Goal: Find specific page/section: Find specific page/section

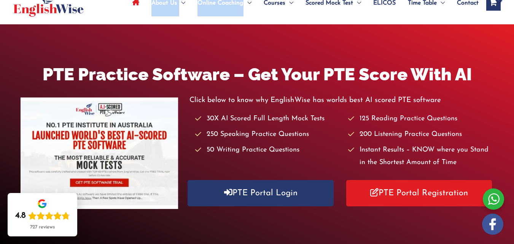
scroll to position [64, 0]
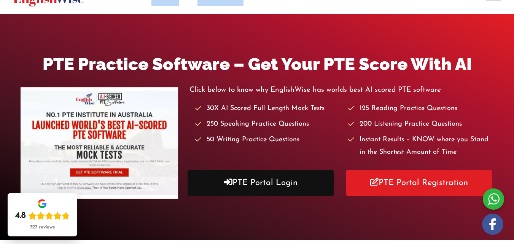
click at [262, 187] on link "PTE Portal Login" at bounding box center [260, 183] width 146 height 26
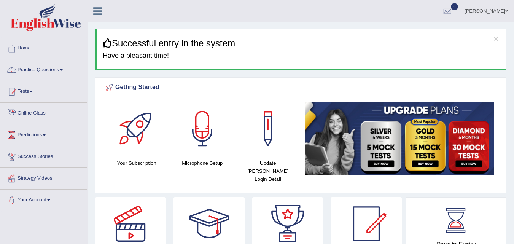
click at [63, 110] on link "Online Class" at bounding box center [43, 112] width 87 height 19
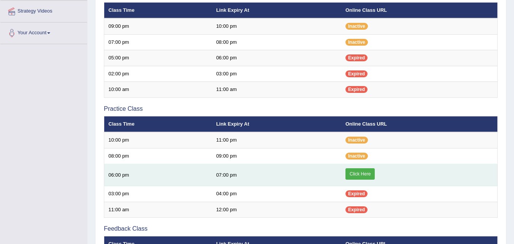
scroll to position [94, 0]
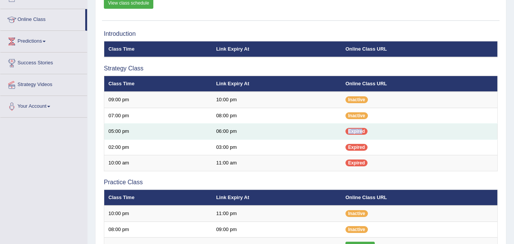
drag, startPoint x: 362, startPoint y: 129, endPoint x: 346, endPoint y: 129, distance: 15.2
click at [346, 129] on span "Expired" at bounding box center [356, 131] width 22 height 7
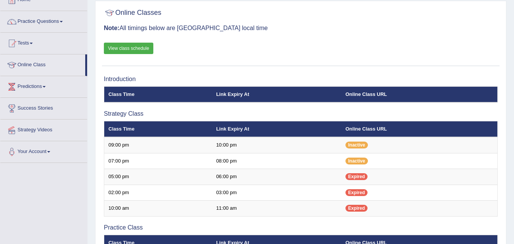
scroll to position [30, 0]
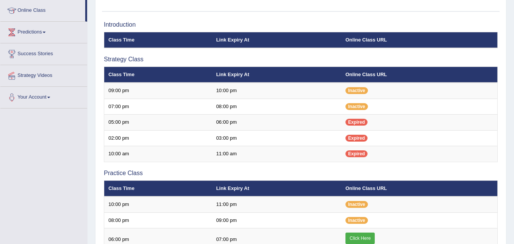
scroll to position [94, 0]
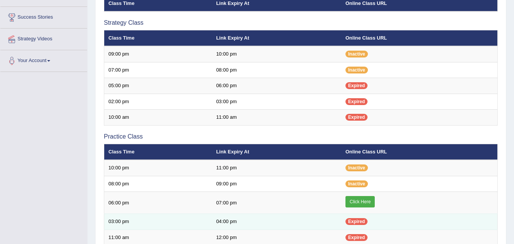
scroll to position [157, 0]
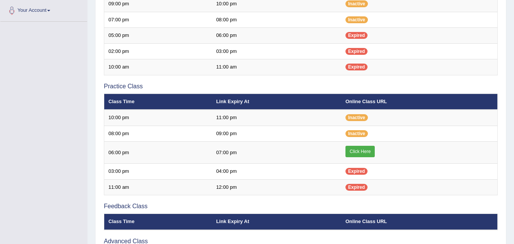
scroll to position [94, 0]
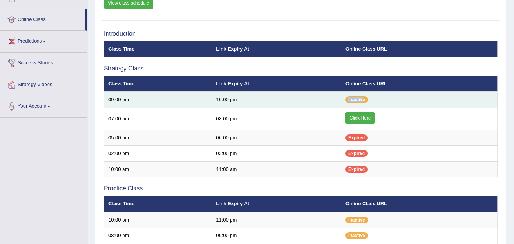
drag, startPoint x: 363, startPoint y: 99, endPoint x: 335, endPoint y: 101, distance: 27.4
click at [335, 101] on tr "09:00 pm 10:00 pm Inactive" at bounding box center [300, 100] width 393 height 16
click at [257, 102] on td "10:00 pm" at bounding box center [276, 100] width 129 height 16
